Goal: Information Seeking & Learning: Learn about a topic

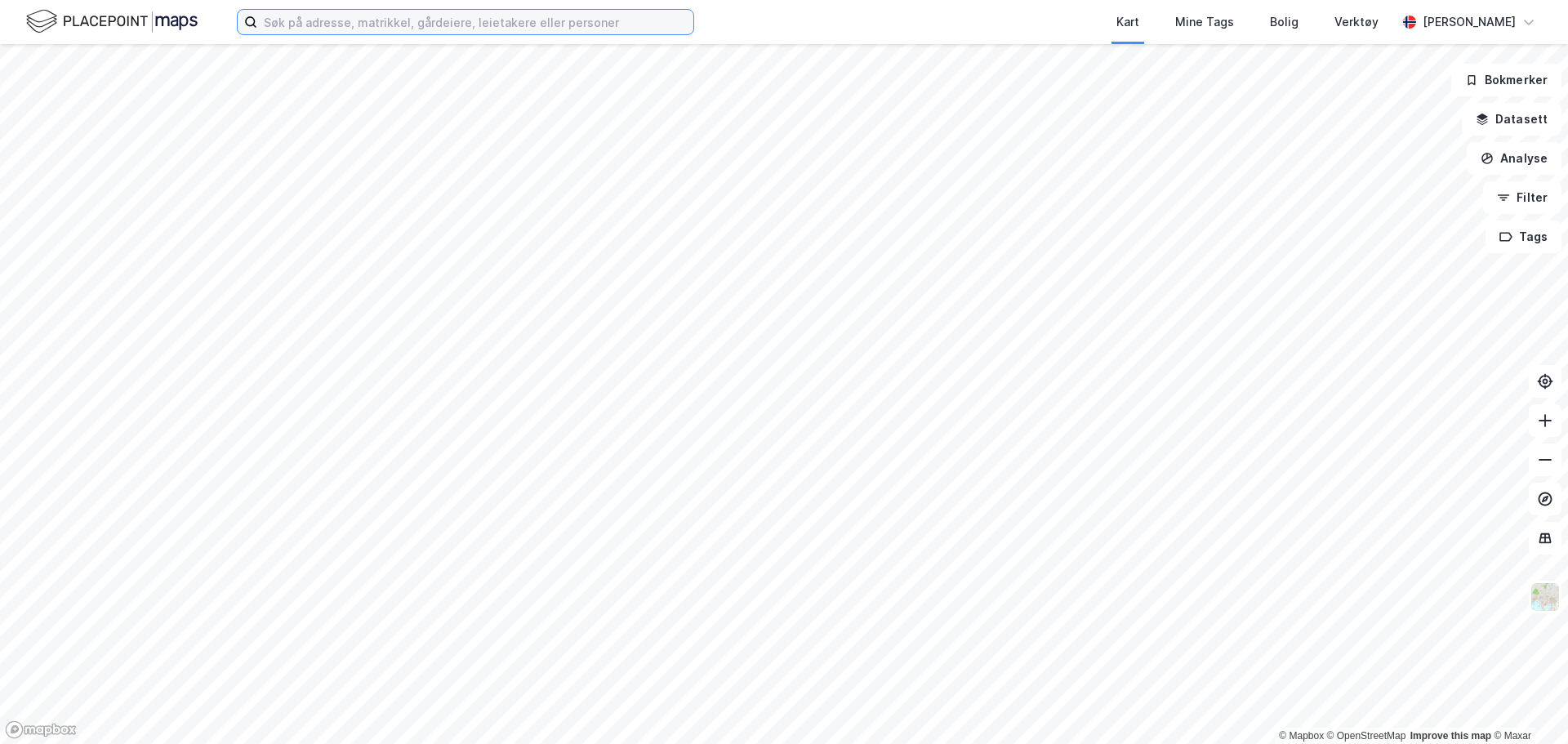
click at [396, 18] on input at bounding box center [475, 22] width 436 height 25
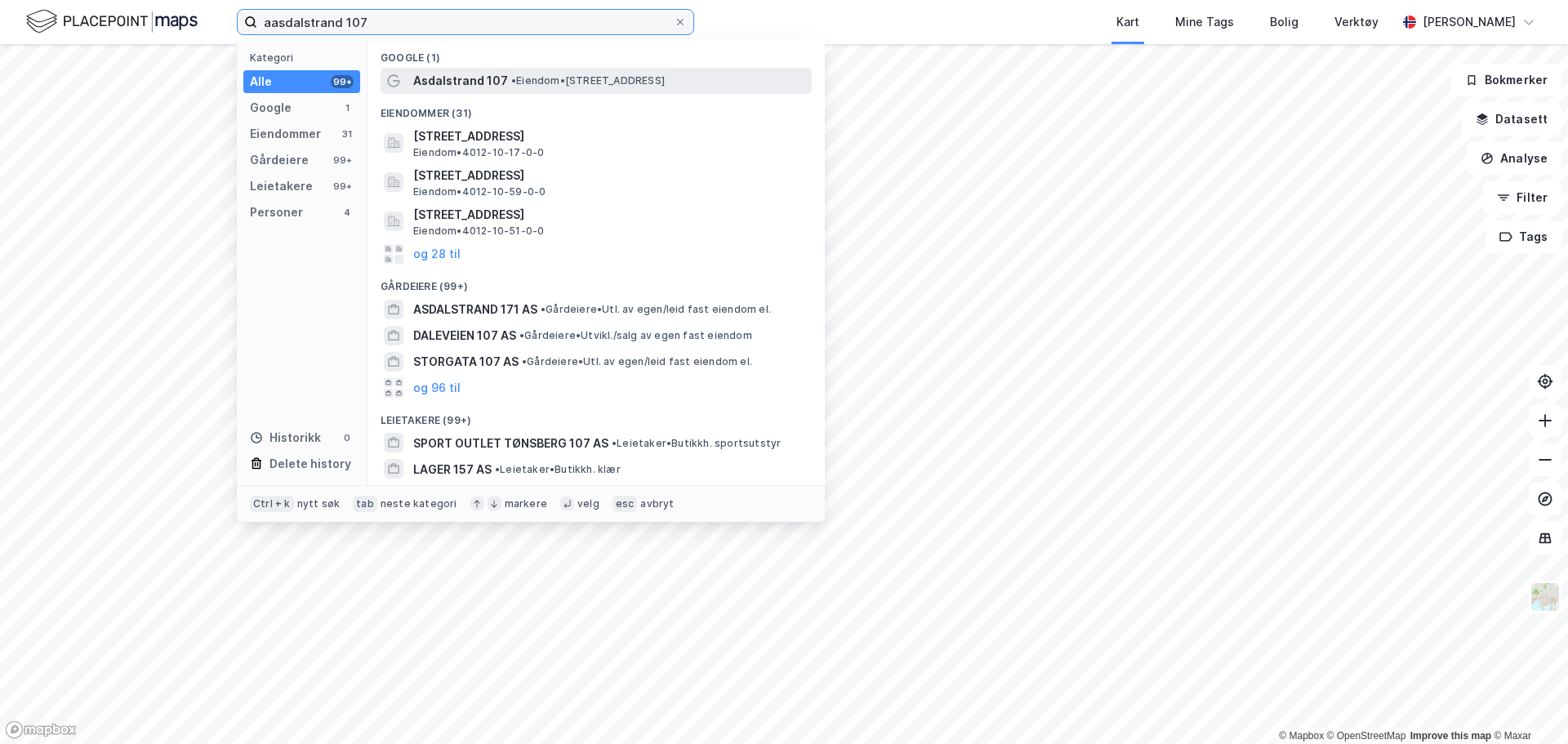
type input "aasdalstrand 107"
click at [505, 87] on div "Asdalstrand 107 • Eiendom • [STREET_ADDRESS]" at bounding box center [610, 81] width 395 height 20
